Goal: Task Accomplishment & Management: Use online tool/utility

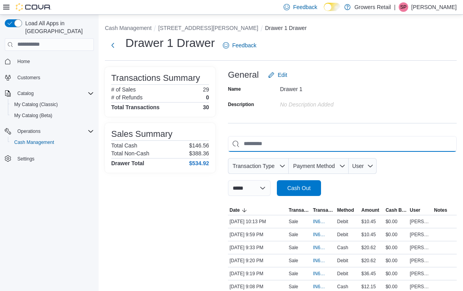
click at [260, 144] on input "This is a search bar. As you type, the results lower in the page will automatic…" at bounding box center [342, 144] width 229 height 16
click at [110, 45] on button "Next" at bounding box center [113, 45] width 16 height 16
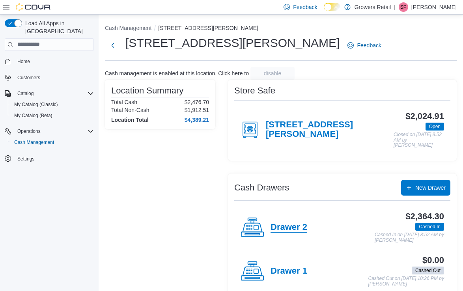
click at [288, 230] on h4 "Drawer 2" at bounding box center [289, 227] width 37 height 10
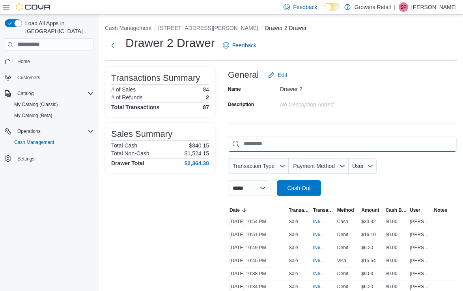
click at [261, 149] on input "This is a search bar. As you type, the results lower in the page will automatic…" at bounding box center [342, 144] width 229 height 16
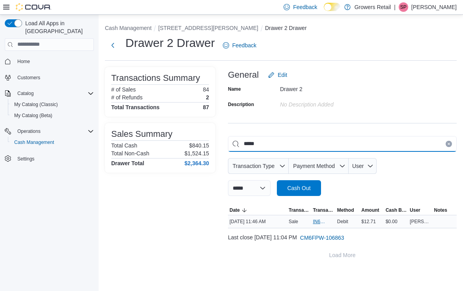
type input "*****"
click at [318, 222] on span "IN6FPW-1996577" at bounding box center [319, 222] width 13 height 6
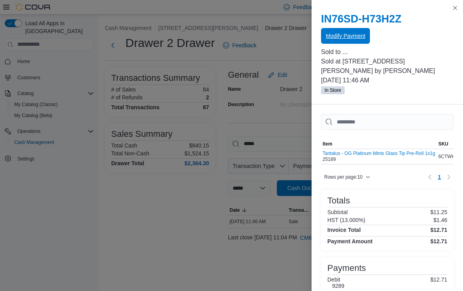
click at [345, 40] on span "Modify Payment" at bounding box center [345, 36] width 39 height 16
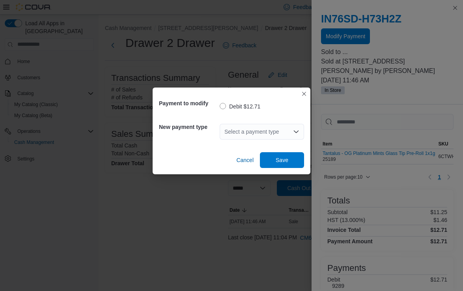
click at [260, 138] on div "Select a payment type" at bounding box center [262, 132] width 84 height 16
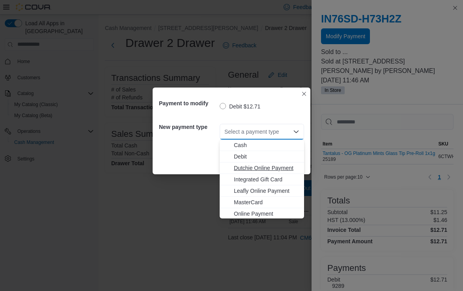
scroll to position [13, 0]
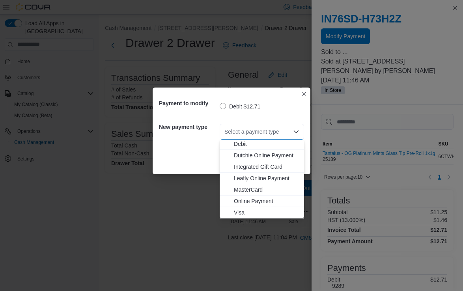
click at [253, 211] on span "Visa" at bounding box center [266, 213] width 65 height 8
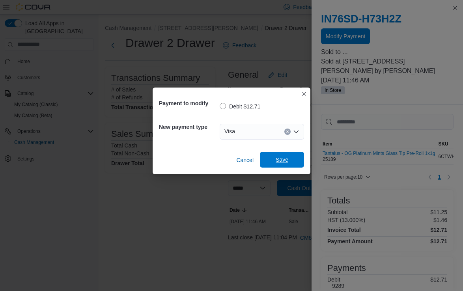
click at [282, 165] on span "Save" at bounding box center [282, 160] width 35 height 16
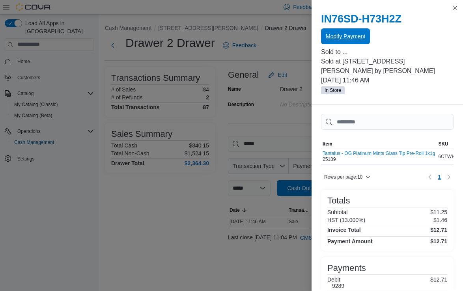
scroll to position [0, 0]
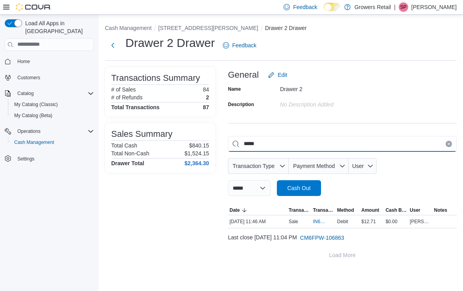
click at [444, 144] on input "*****" at bounding box center [342, 144] width 229 height 16
click at [449, 142] on icon "Clear input" at bounding box center [448, 143] width 3 height 3
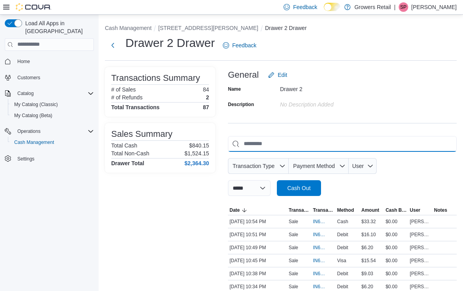
click at [429, 144] on input "This is a search bar. As you type, the results lower in the page will automatic…" at bounding box center [342, 144] width 229 height 16
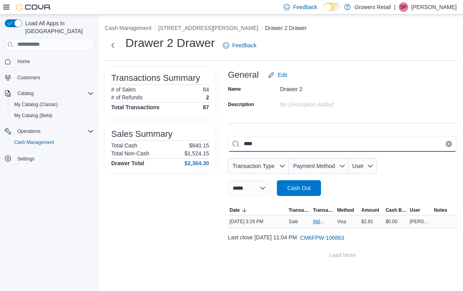
type input "****"
click at [317, 221] on span "IN6FPW-1996795" at bounding box center [319, 222] width 13 height 6
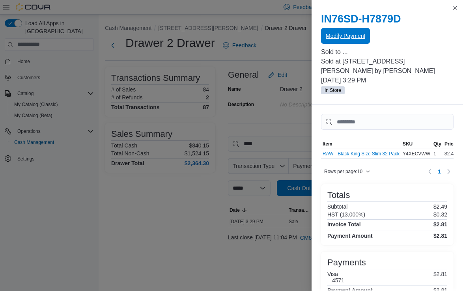
click at [347, 39] on span "Modify Payment" at bounding box center [345, 36] width 39 height 8
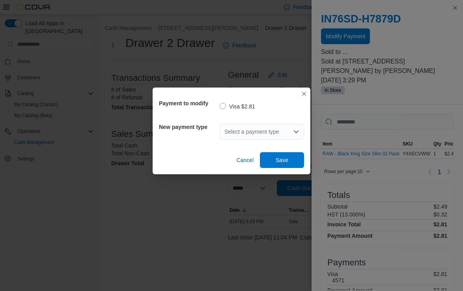
click at [245, 134] on div "Select a payment type" at bounding box center [262, 132] width 84 height 16
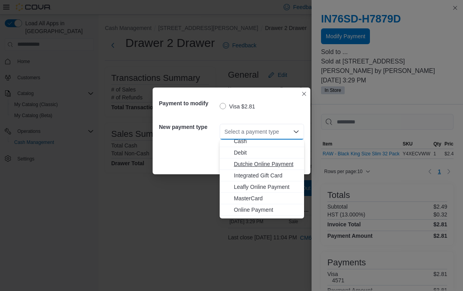
scroll to position [6, 0]
click at [248, 151] on span "Debit" at bounding box center [266, 151] width 65 height 8
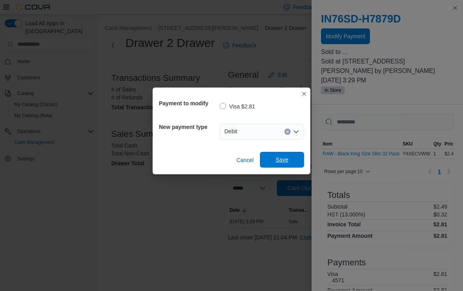
click at [284, 157] on span "Save" at bounding box center [282, 160] width 13 height 8
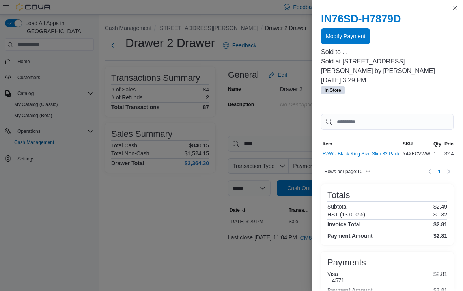
scroll to position [0, 0]
